Goal: Find specific page/section: Find specific page/section

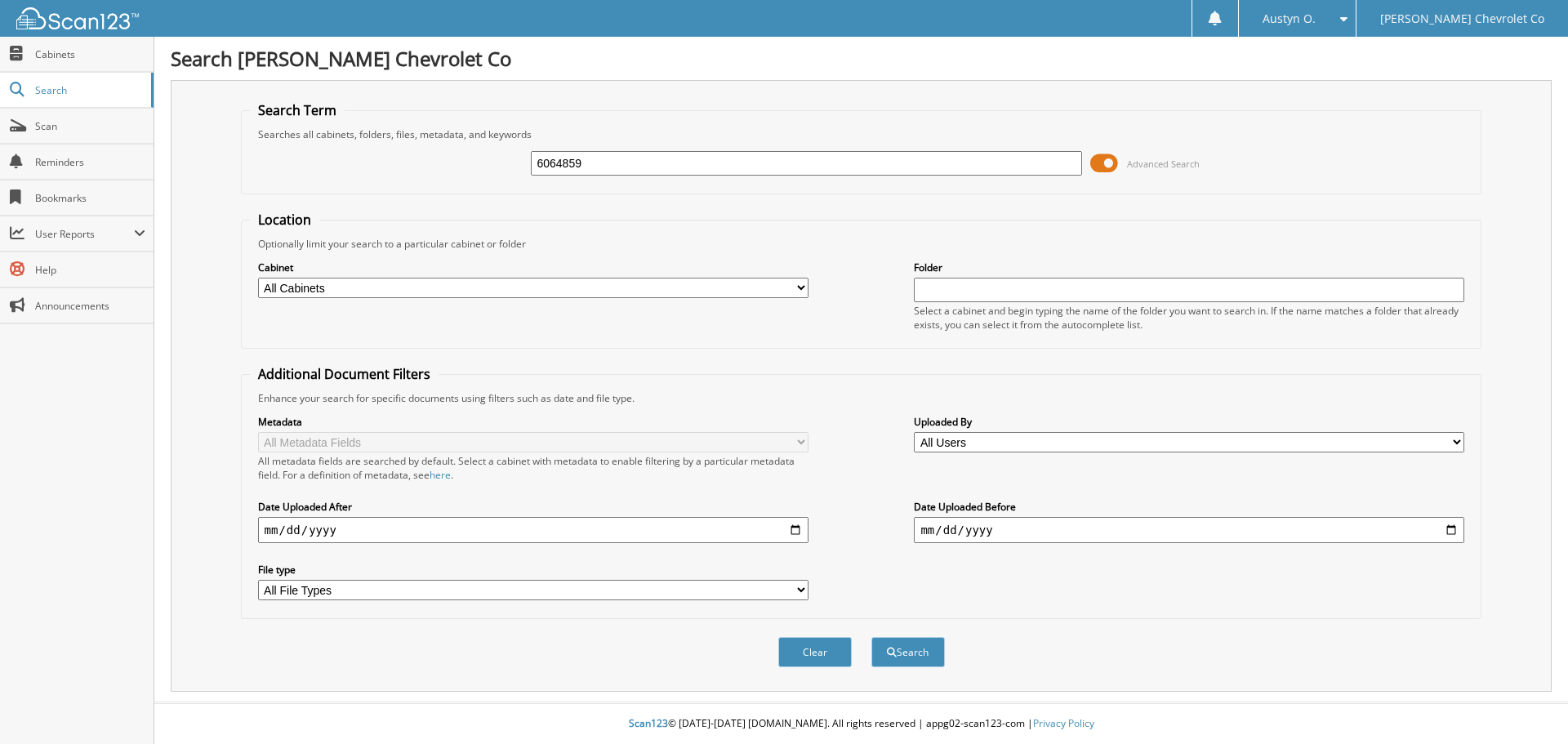
type input "6064859"
click at [872, 636] on button "Search" at bounding box center [908, 651] width 74 height 30
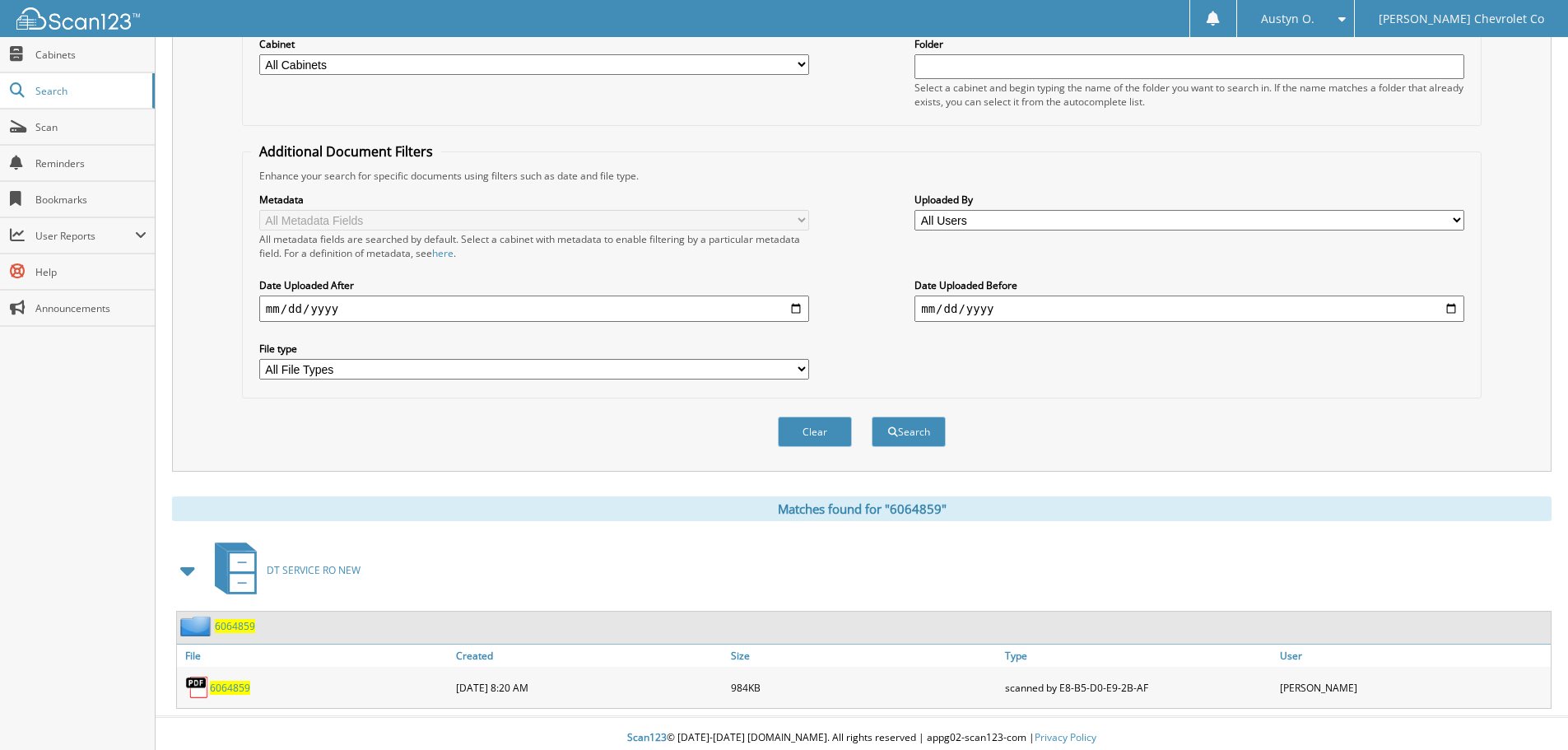
scroll to position [235, 0]
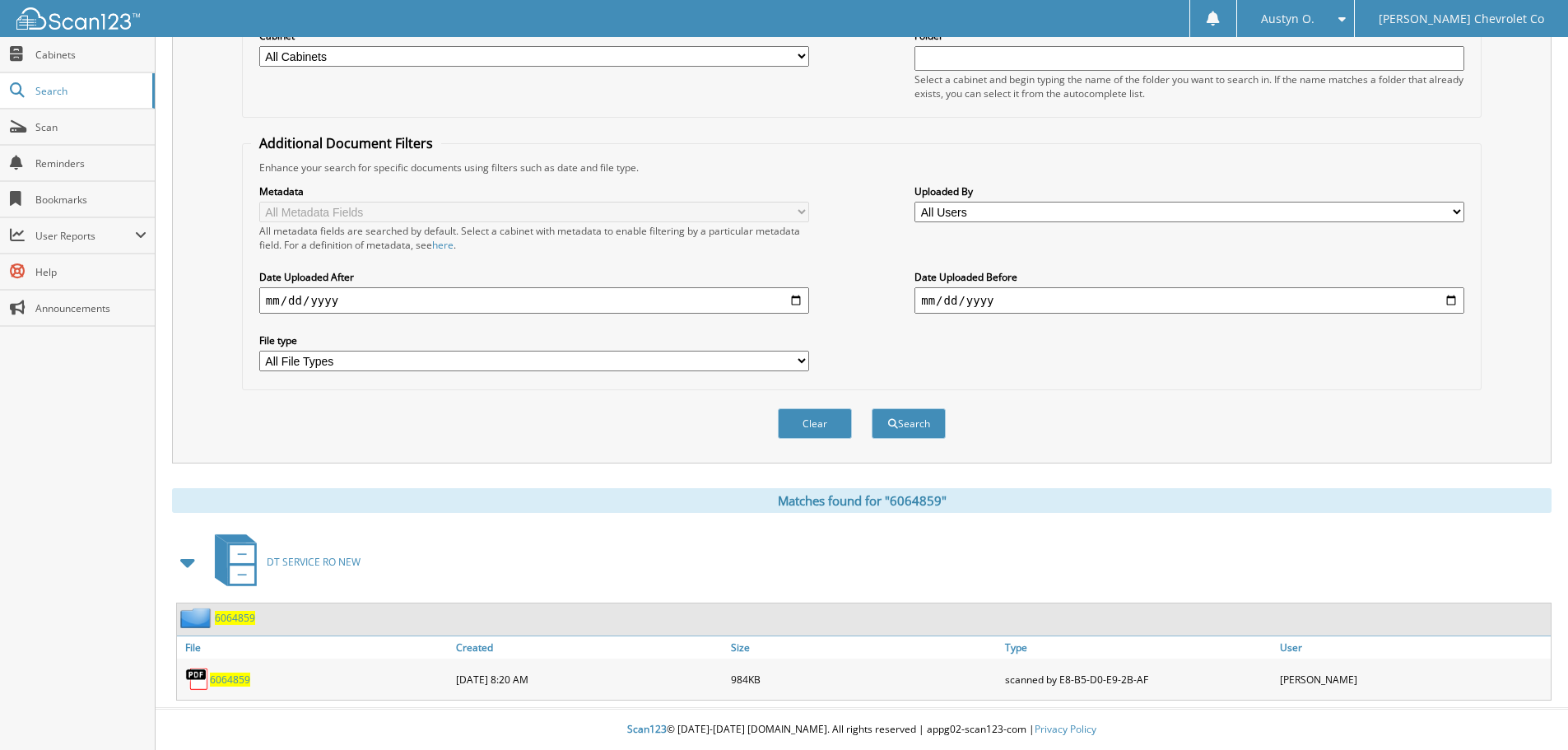
click at [229, 681] on span "6064859" at bounding box center [229, 679] width 41 height 14
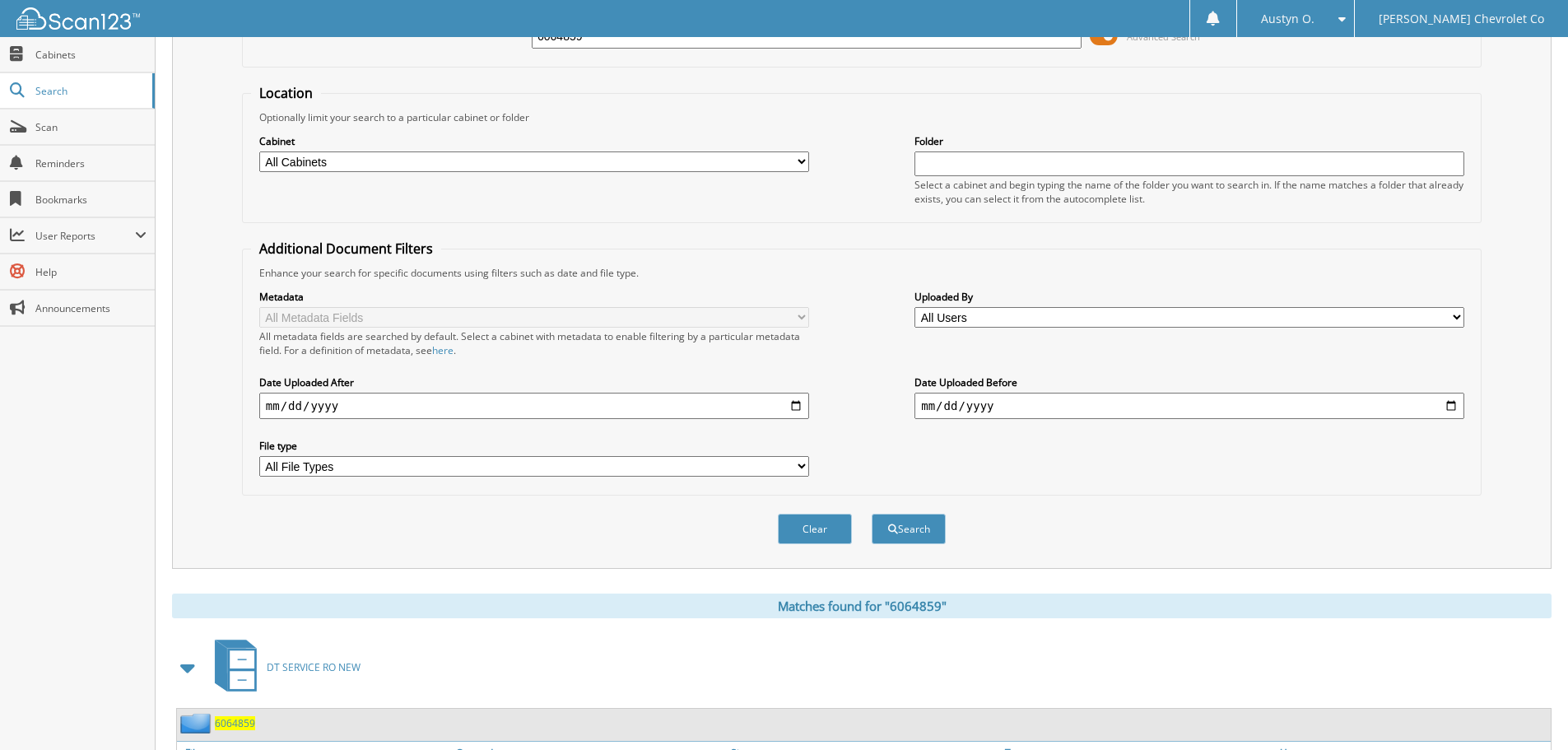
scroll to position [0, 0]
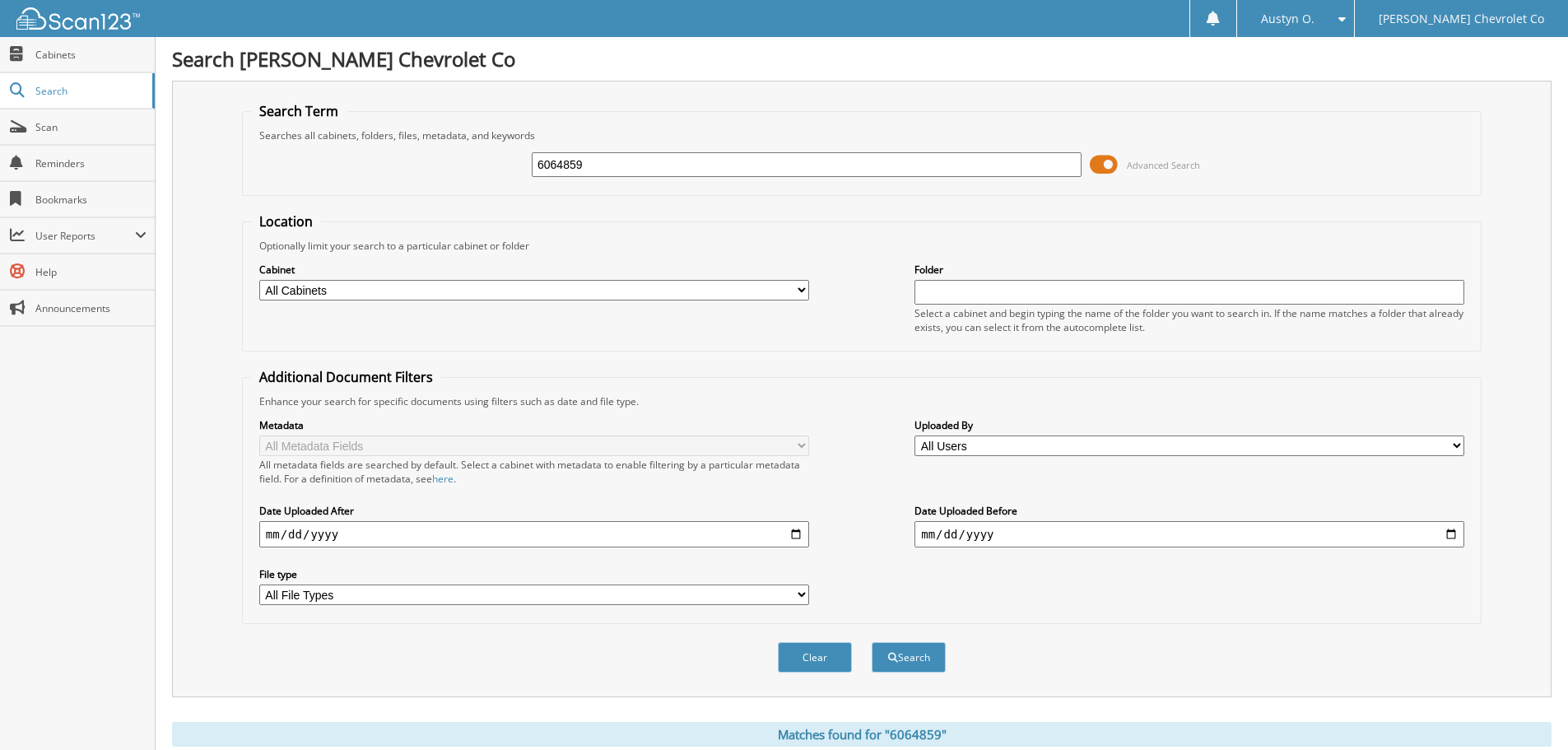
click at [1538, 426] on div "Search Term Searches all cabinets, folders, files, metadata, and keywords 60648…" at bounding box center [861, 388] width 1379 height 616
